Goal: Find specific page/section: Find specific page/section

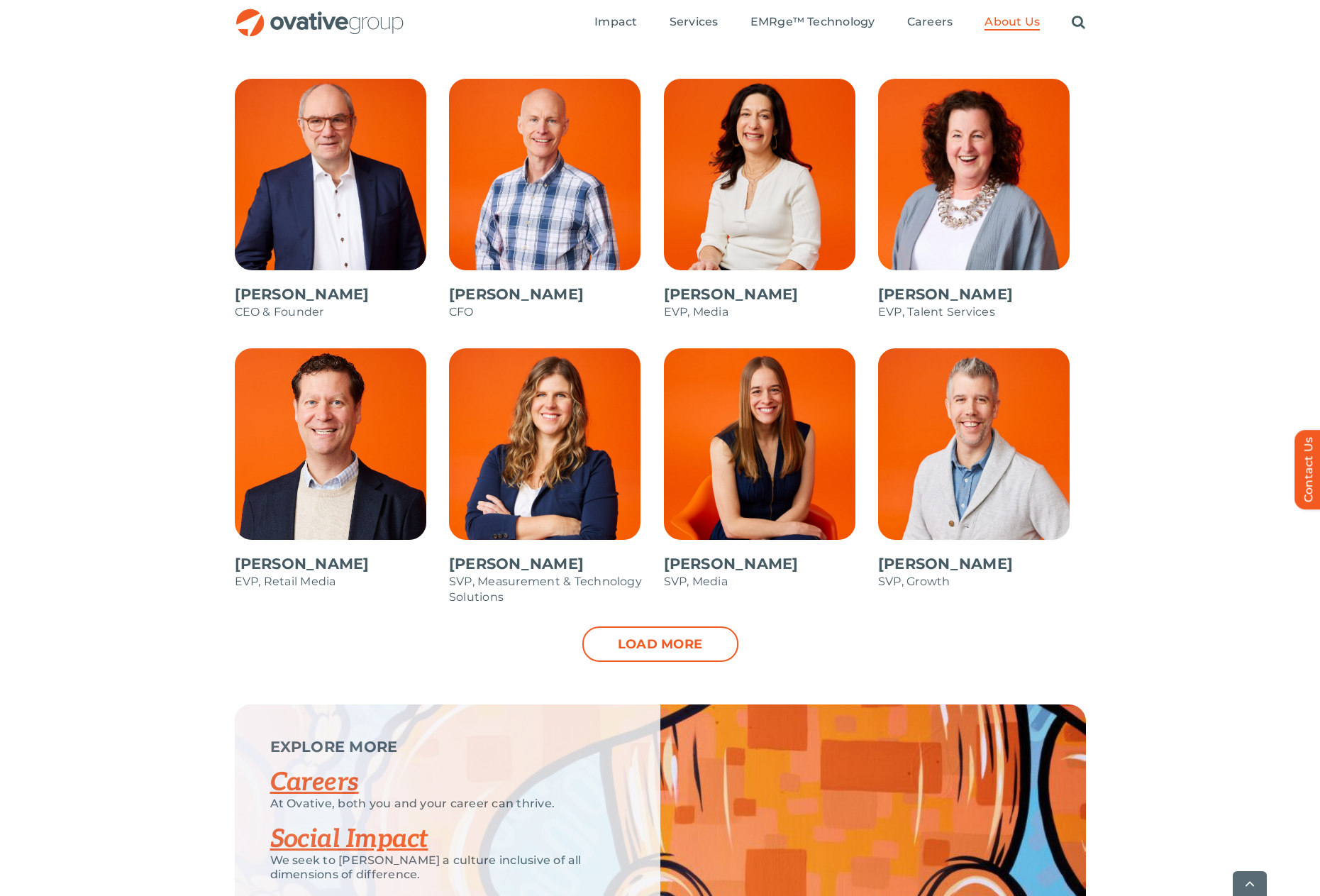
scroll to position [1276, 0]
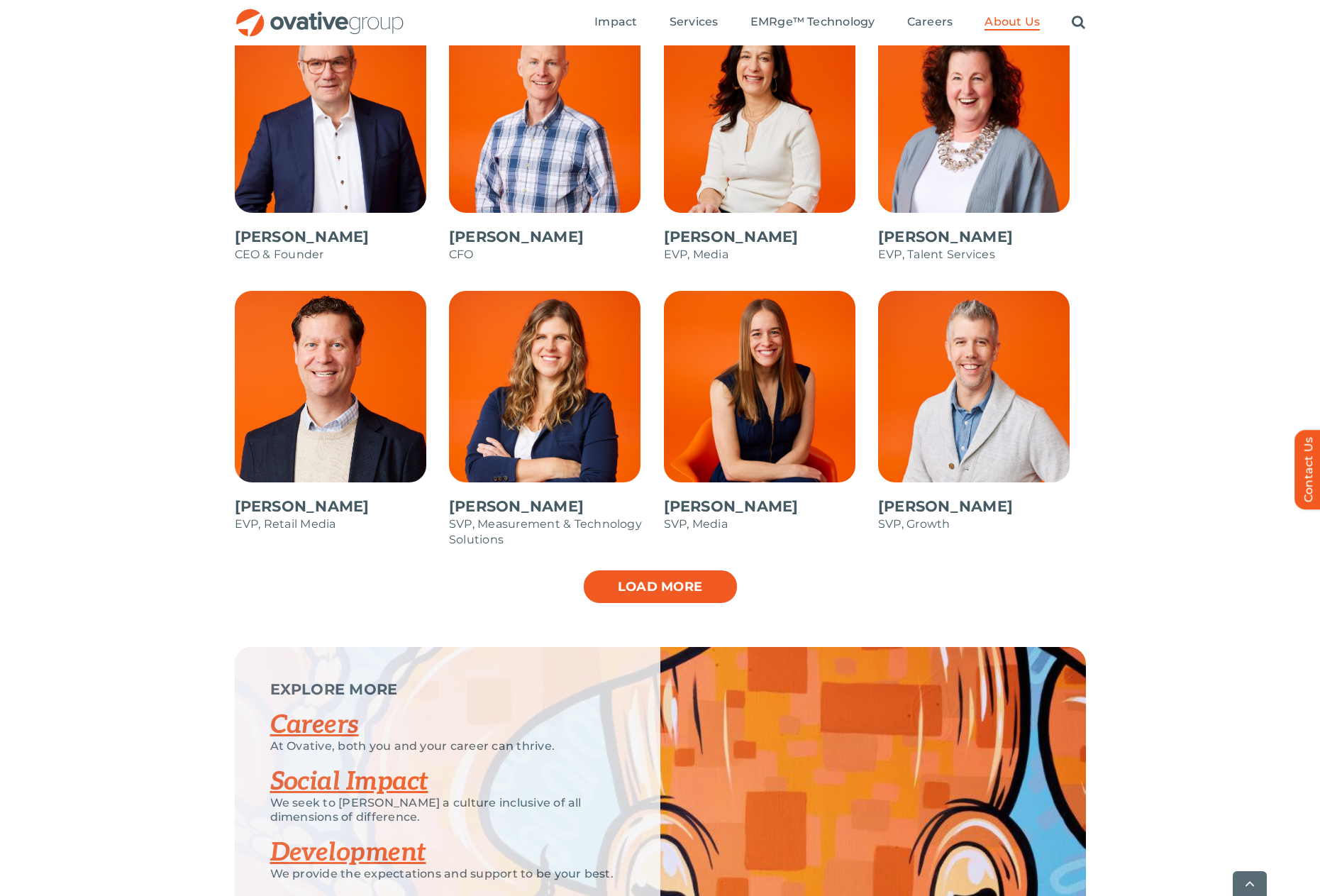
click at [668, 580] on link "Load more" at bounding box center [660, 586] width 156 height 36
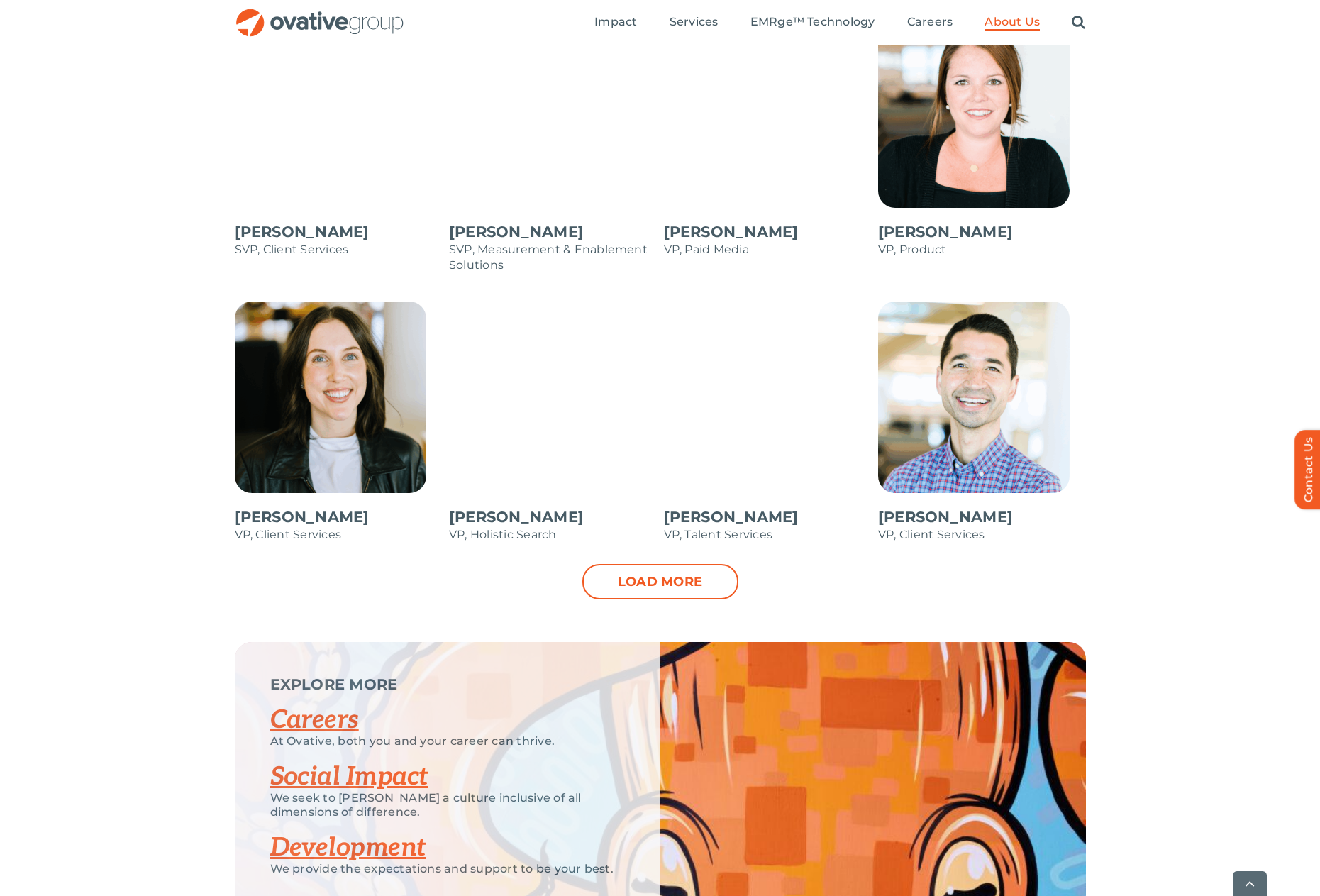
scroll to position [1843, 0]
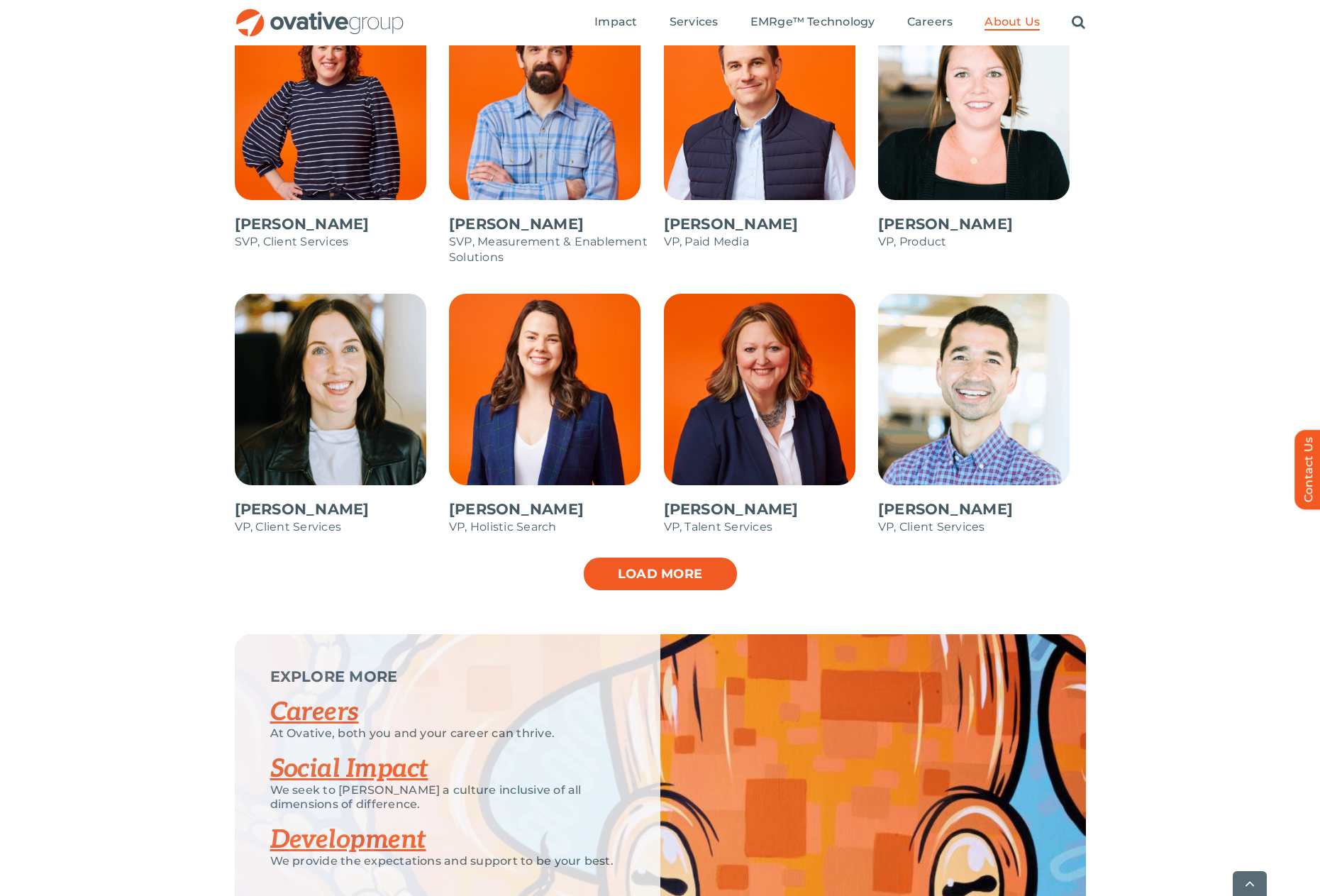
click at [689, 569] on link "Load more" at bounding box center [660, 574] width 156 height 36
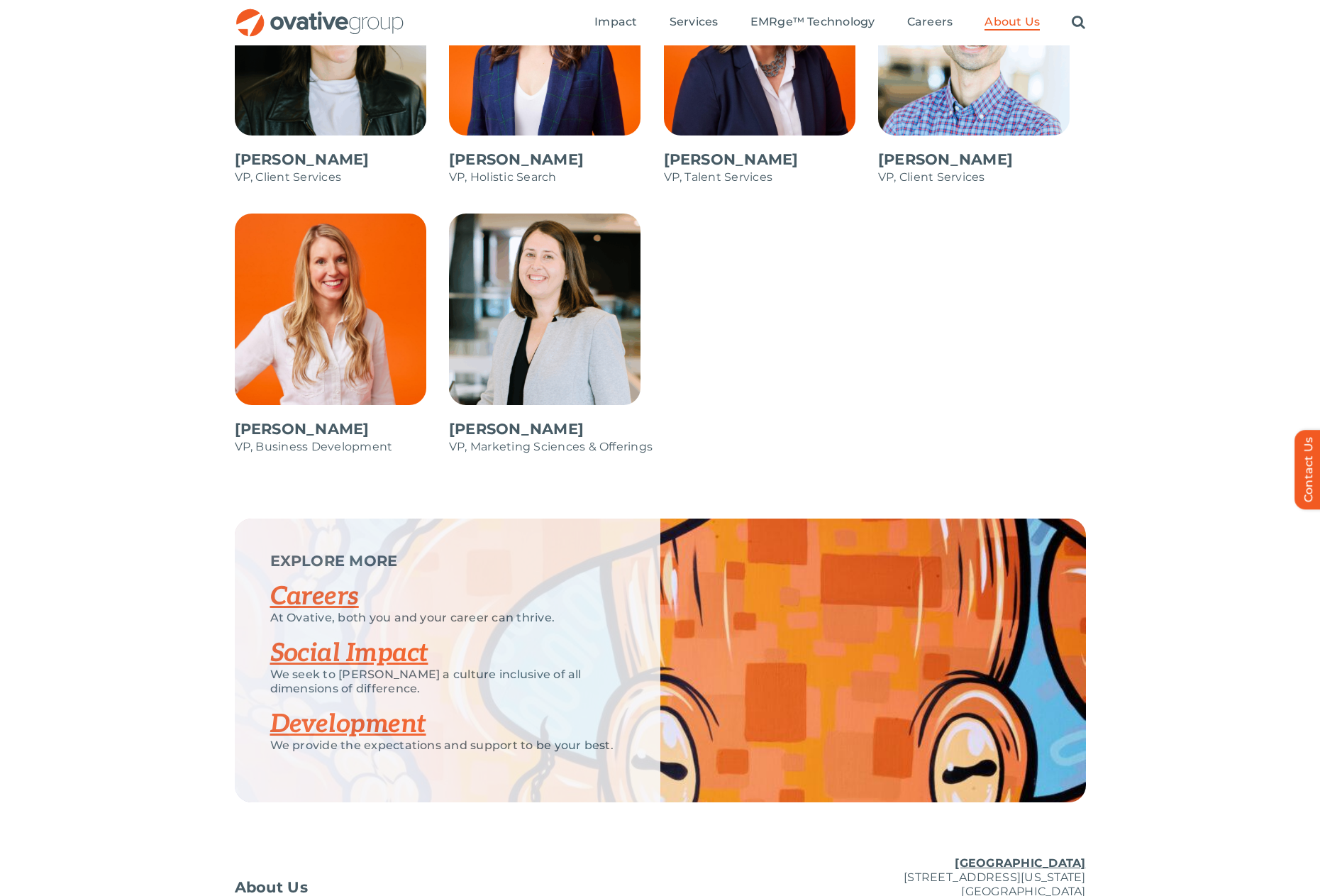
scroll to position [2176, 0]
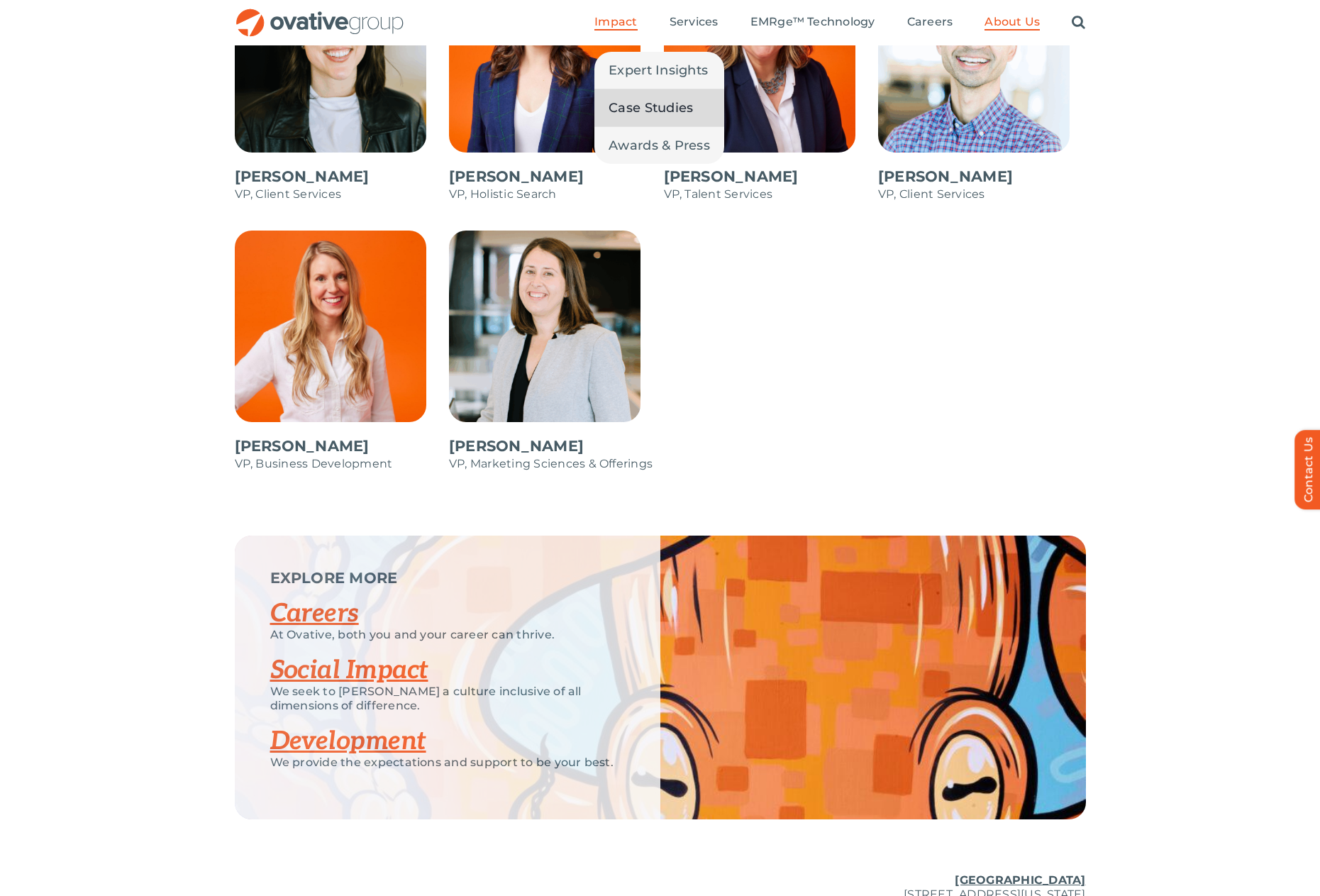
click at [630, 115] on span "Case Studies" at bounding box center [651, 108] width 84 height 20
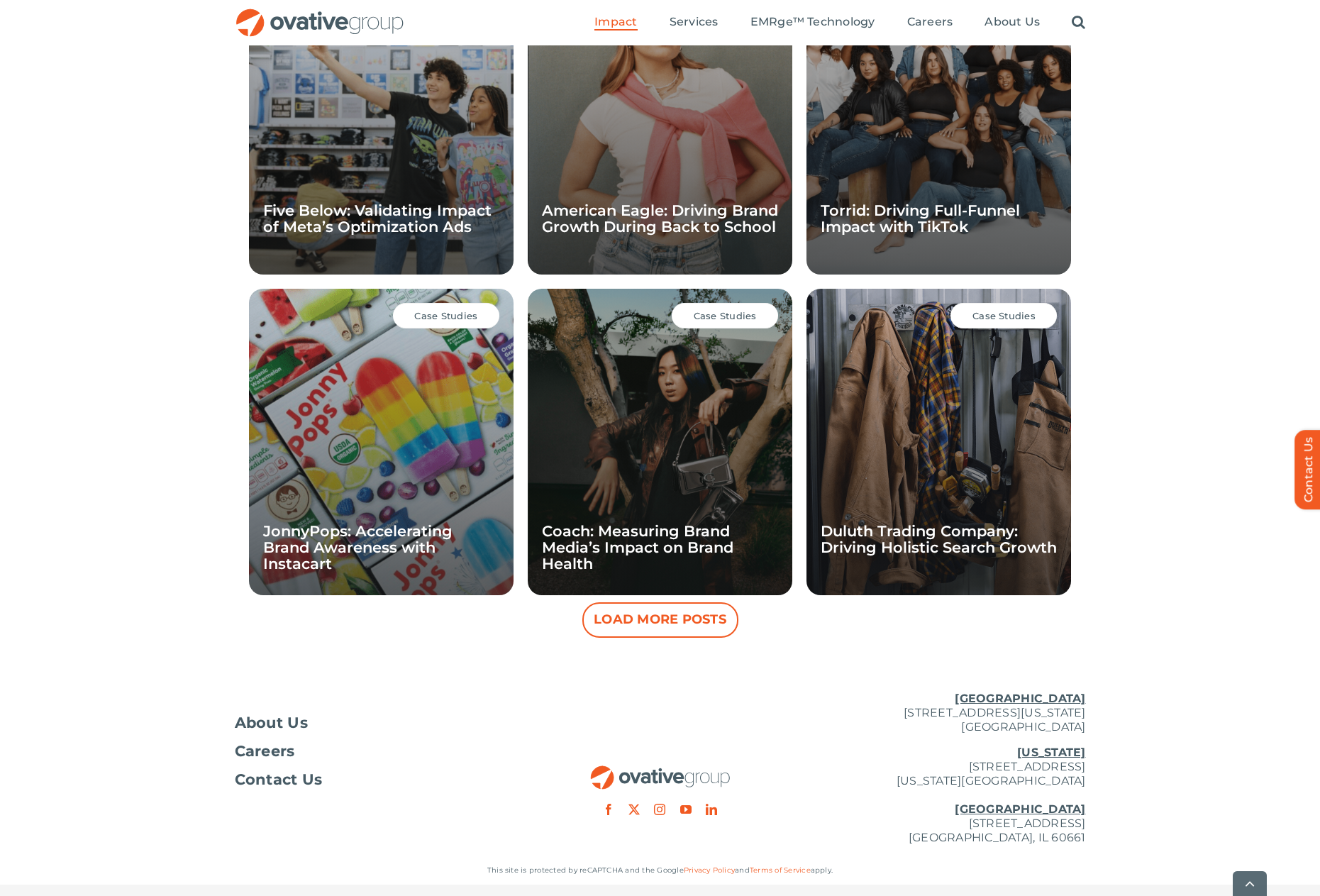
scroll to position [1113, 0]
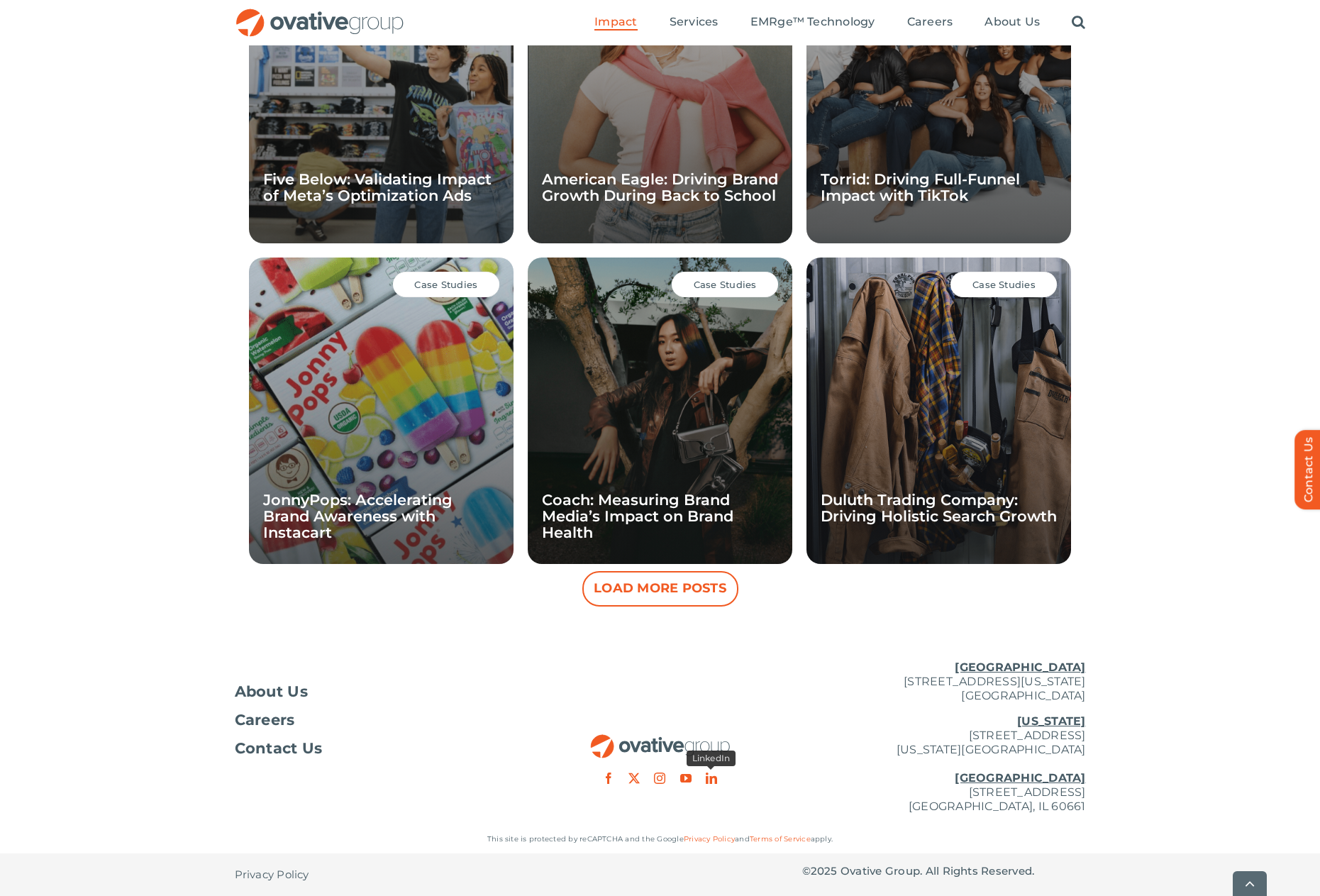
click at [639, 586] on button "Load More Posts" at bounding box center [660, 588] width 156 height 36
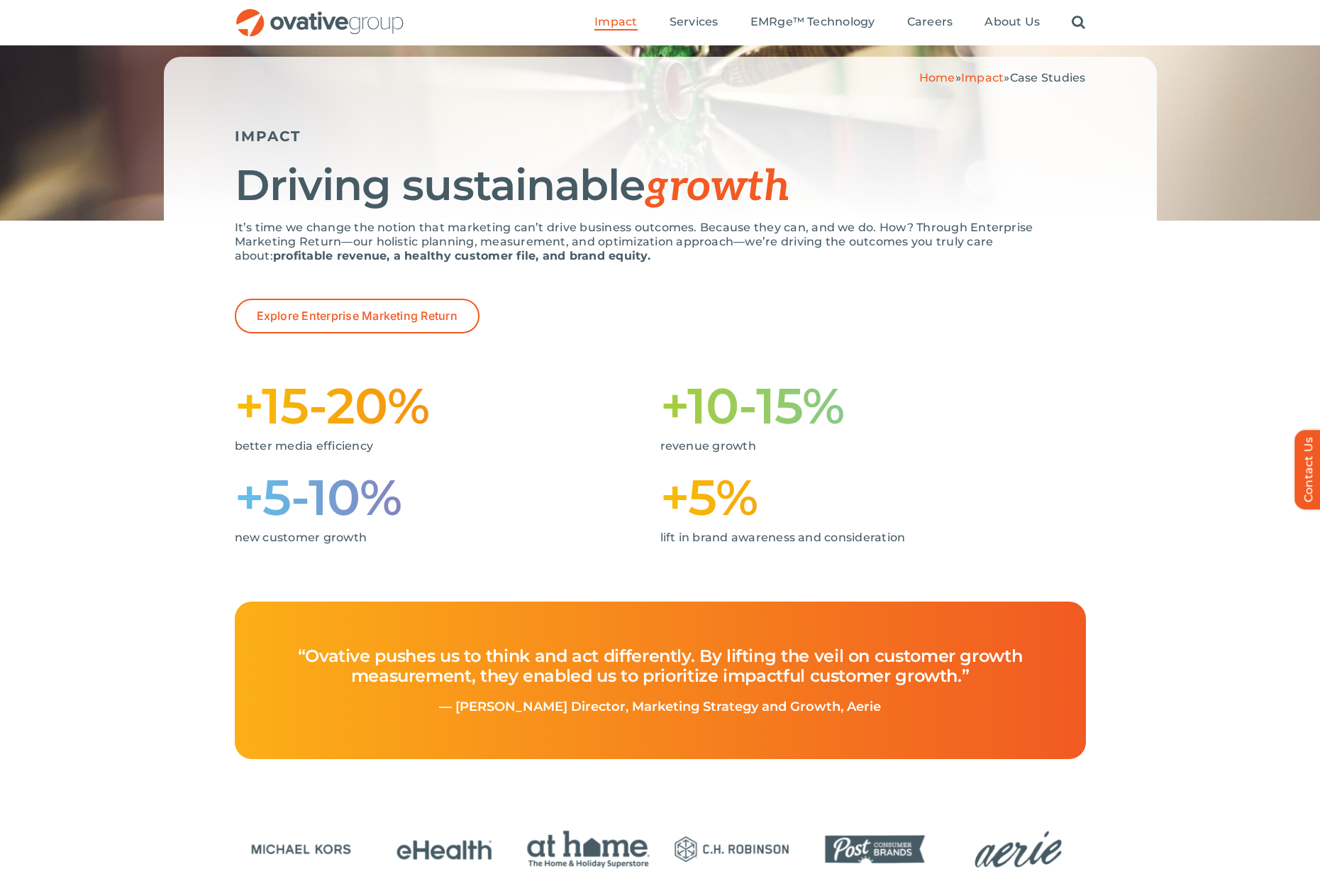
scroll to position [0, 0]
